Goal: Transaction & Acquisition: Purchase product/service

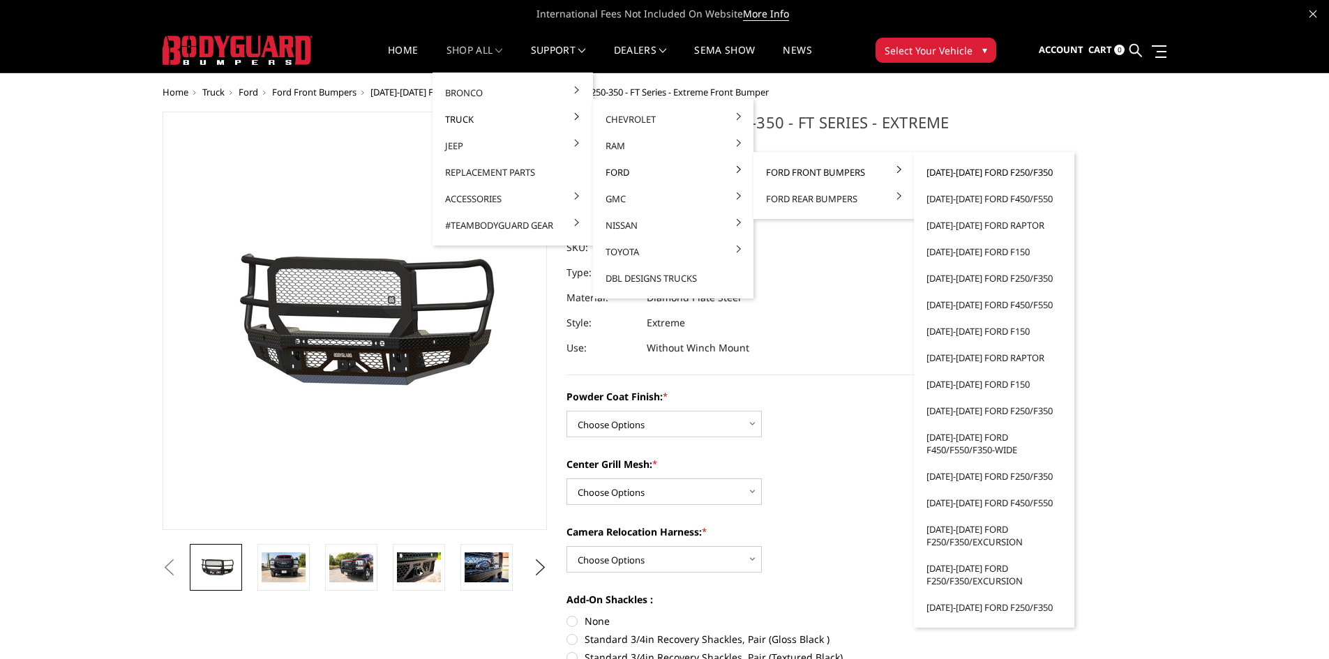
click at [1016, 177] on link "[DATE]-[DATE] Ford F250/F350" at bounding box center [993, 172] width 149 height 27
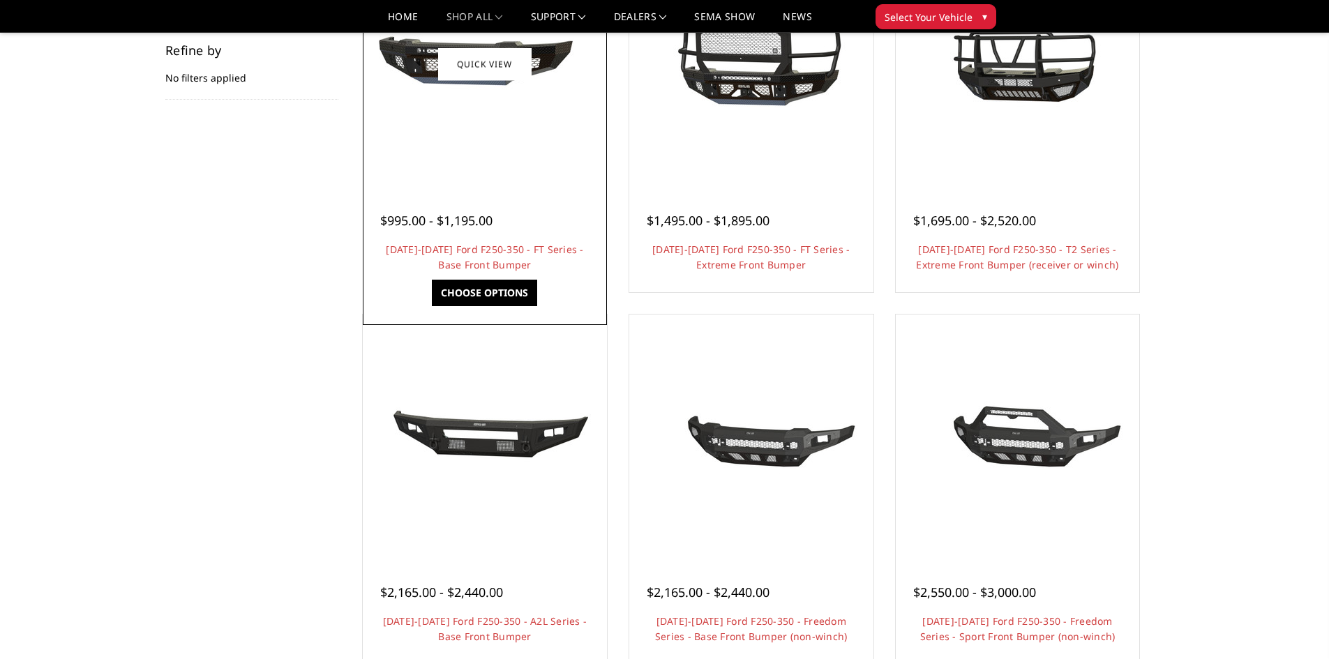
scroll to position [279, 0]
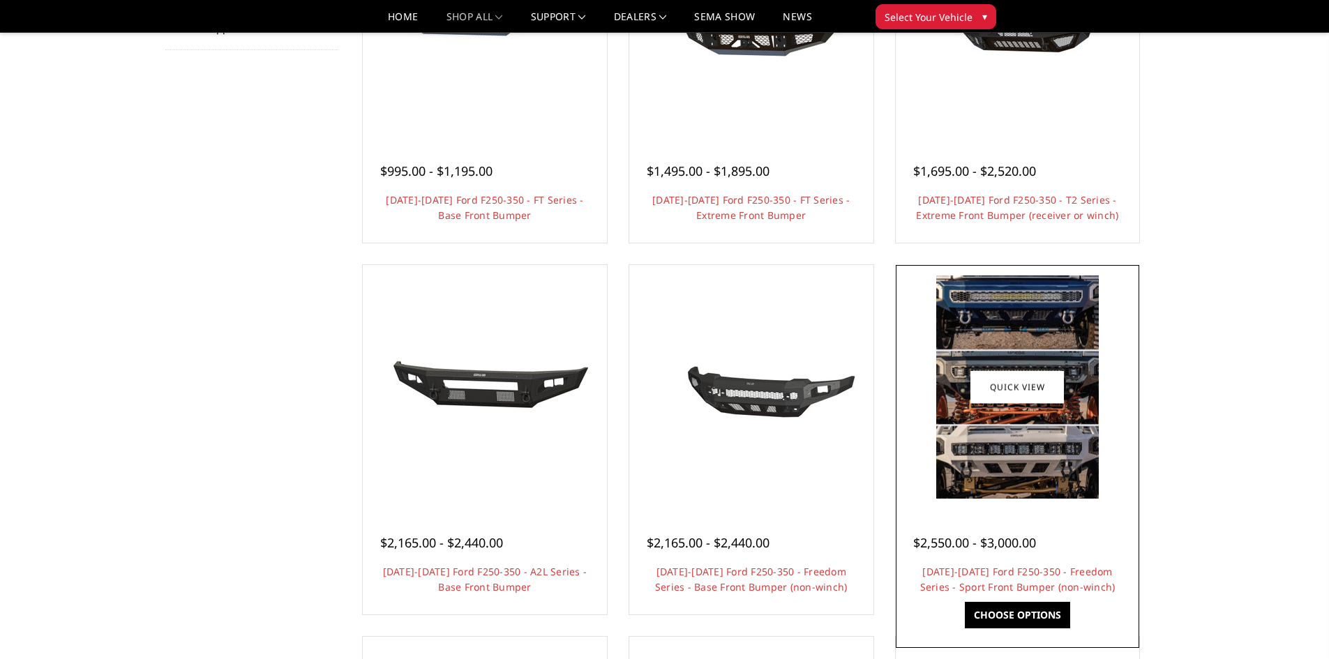
click at [998, 500] on div at bounding box center [1017, 387] width 237 height 237
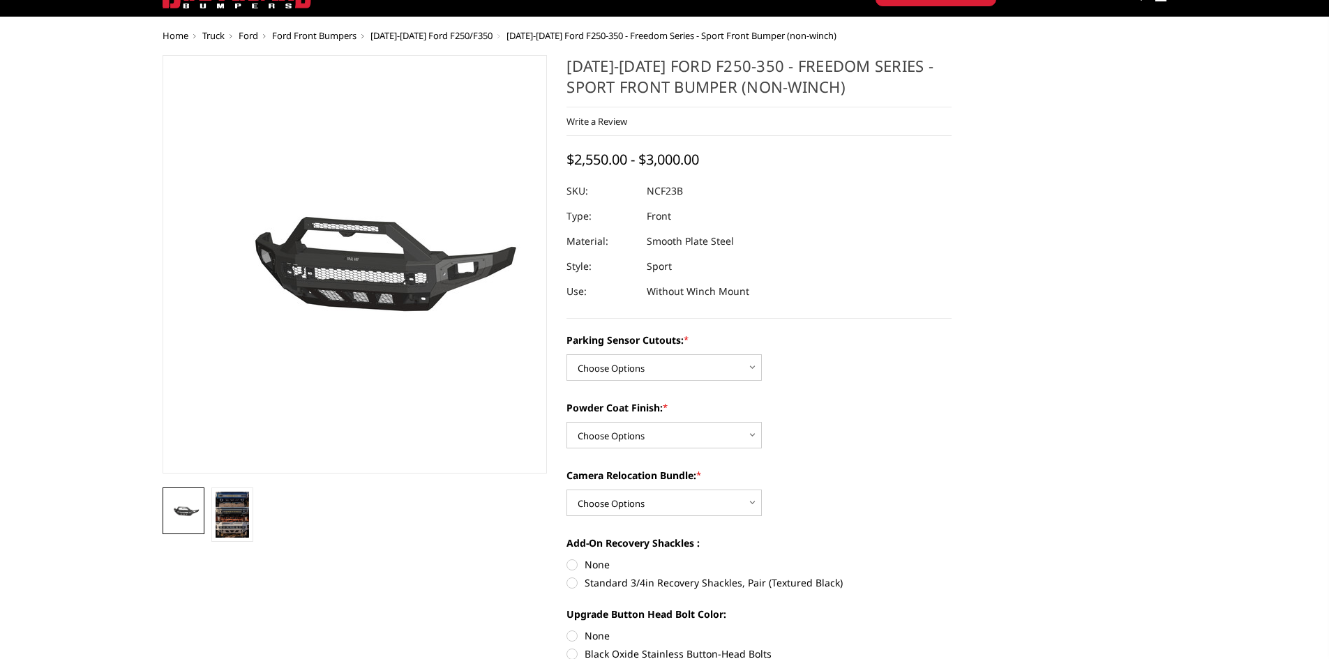
scroll to position [140, 0]
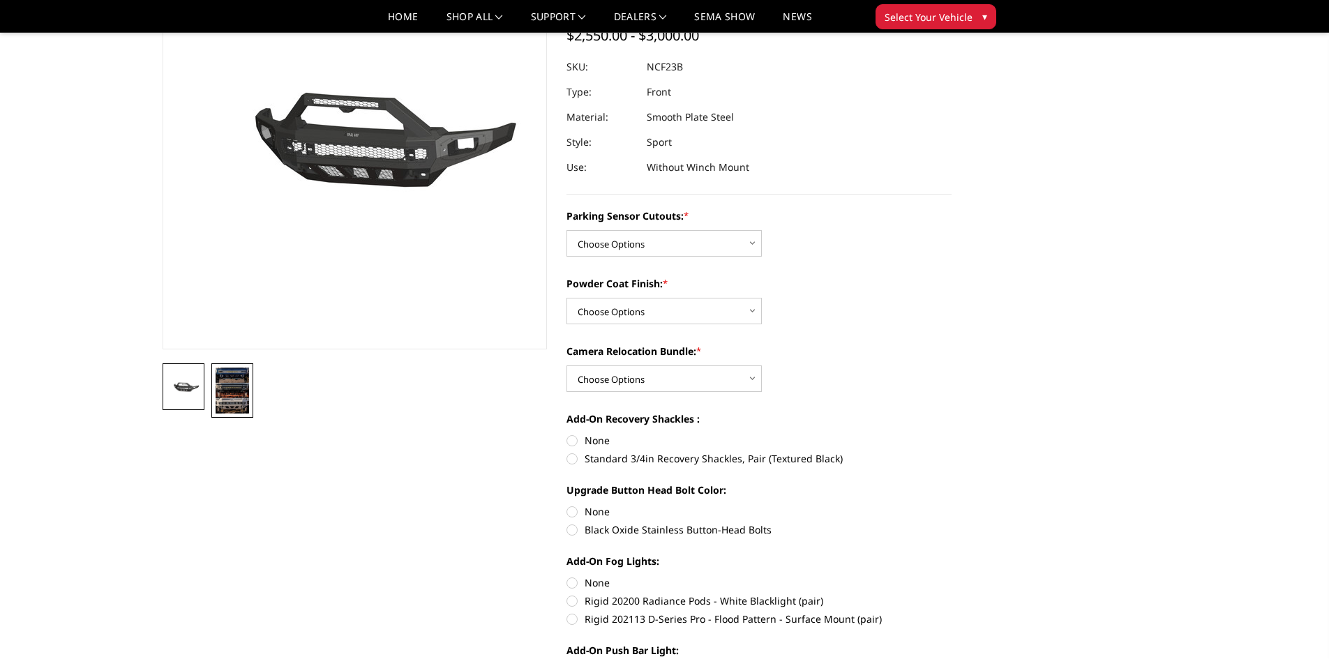
click at [234, 391] on img at bounding box center [232, 391] width 33 height 46
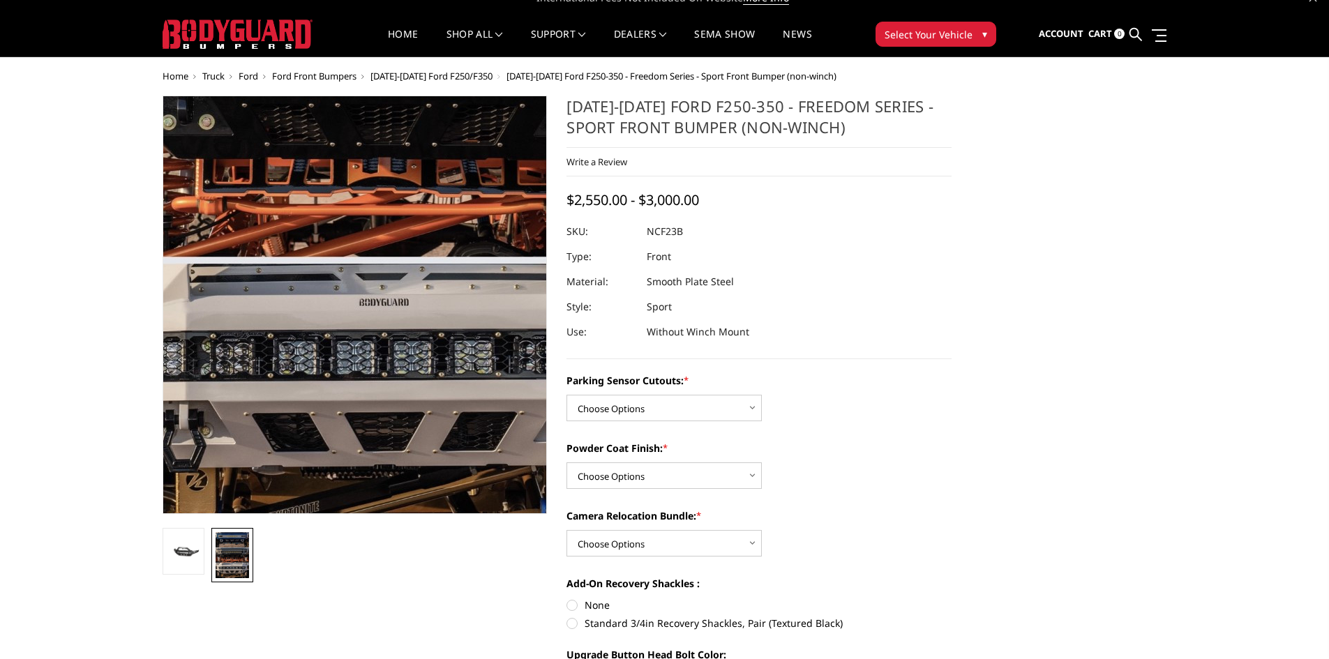
scroll to position [0, 0]
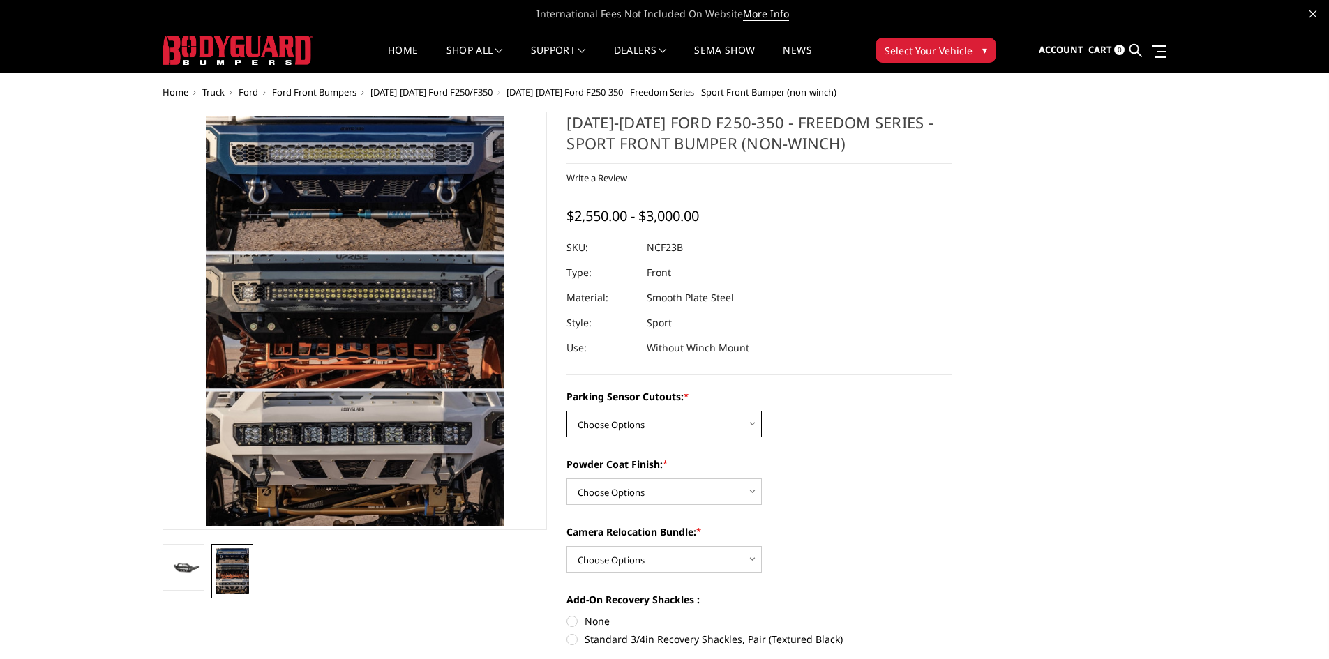
click at [684, 430] on select "Choose Options No - Without Parking Sensor Cutouts Yes - With Parking Sensor Cu…" at bounding box center [663, 424] width 195 height 27
